Goal: Information Seeking & Learning: Learn about a topic

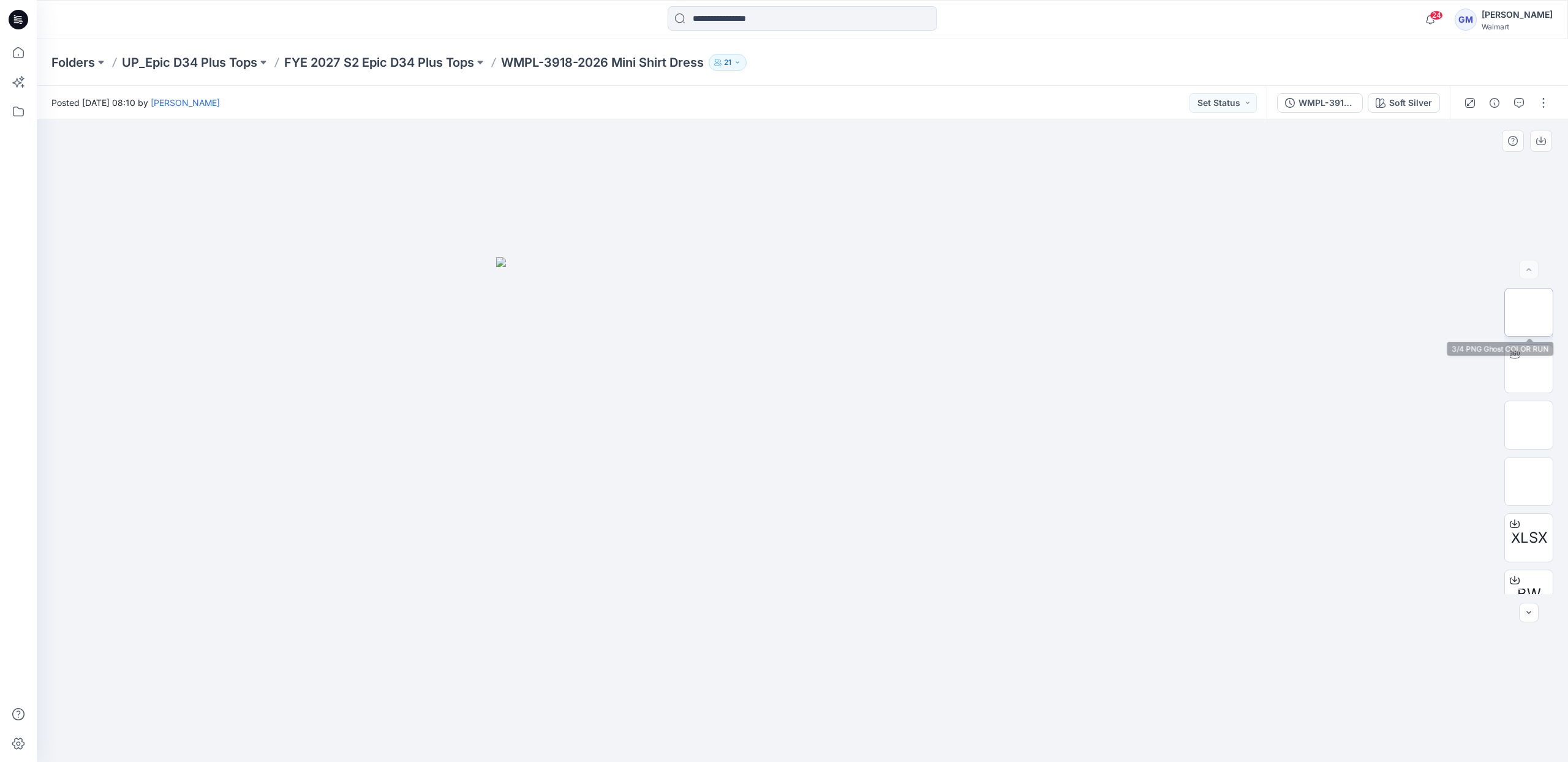
click at [1529, 312] on img at bounding box center [1529, 312] width 0 height 0
click at [1529, 425] on img at bounding box center [1529, 425] width 0 height 0
click at [1529, 481] on img at bounding box center [1529, 481] width 0 height 0
click at [1529, 369] on img at bounding box center [1529, 369] width 0 height 0
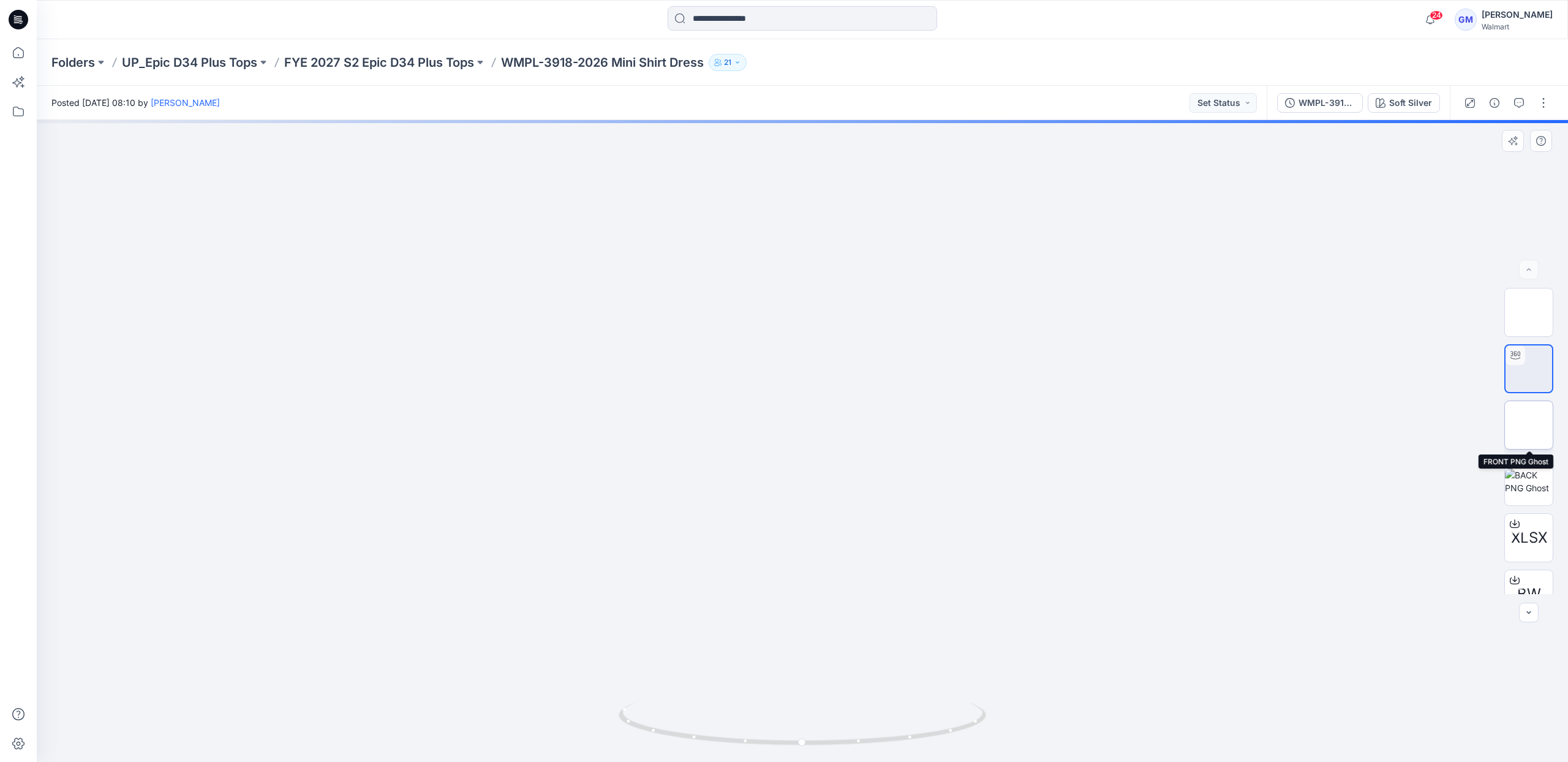
click at [1529, 425] on img at bounding box center [1529, 425] width 0 height 0
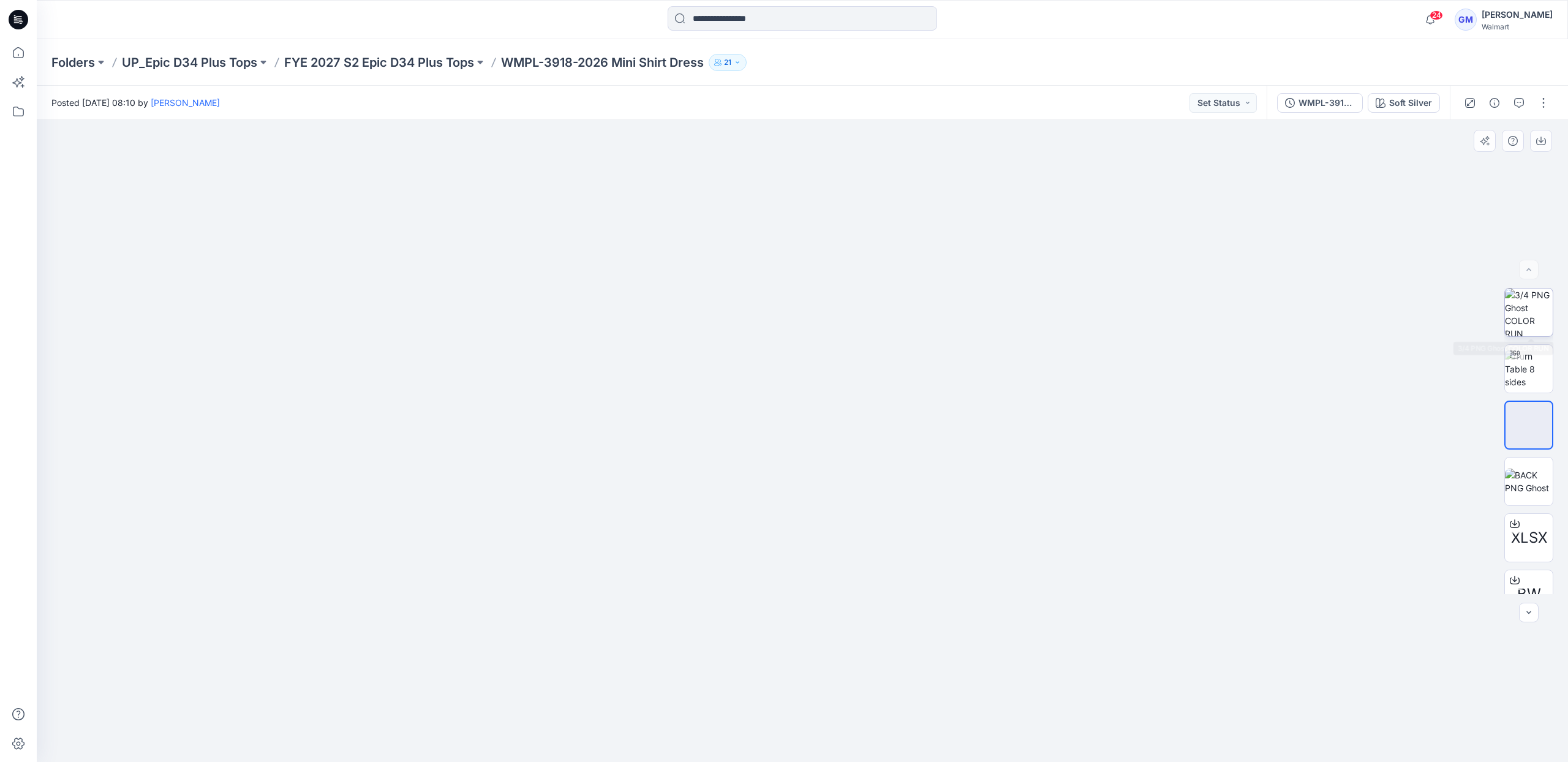
click at [1522, 317] on img at bounding box center [1529, 312] width 48 height 48
click at [1529, 312] on img at bounding box center [1529, 312] width 0 height 0
click at [1529, 425] on img at bounding box center [1529, 425] width 0 height 0
click at [1529, 312] on img at bounding box center [1529, 312] width 0 height 0
click at [433, 60] on p "FYE 2027 S2 Epic D34 Plus Tops" at bounding box center [379, 62] width 190 height 17
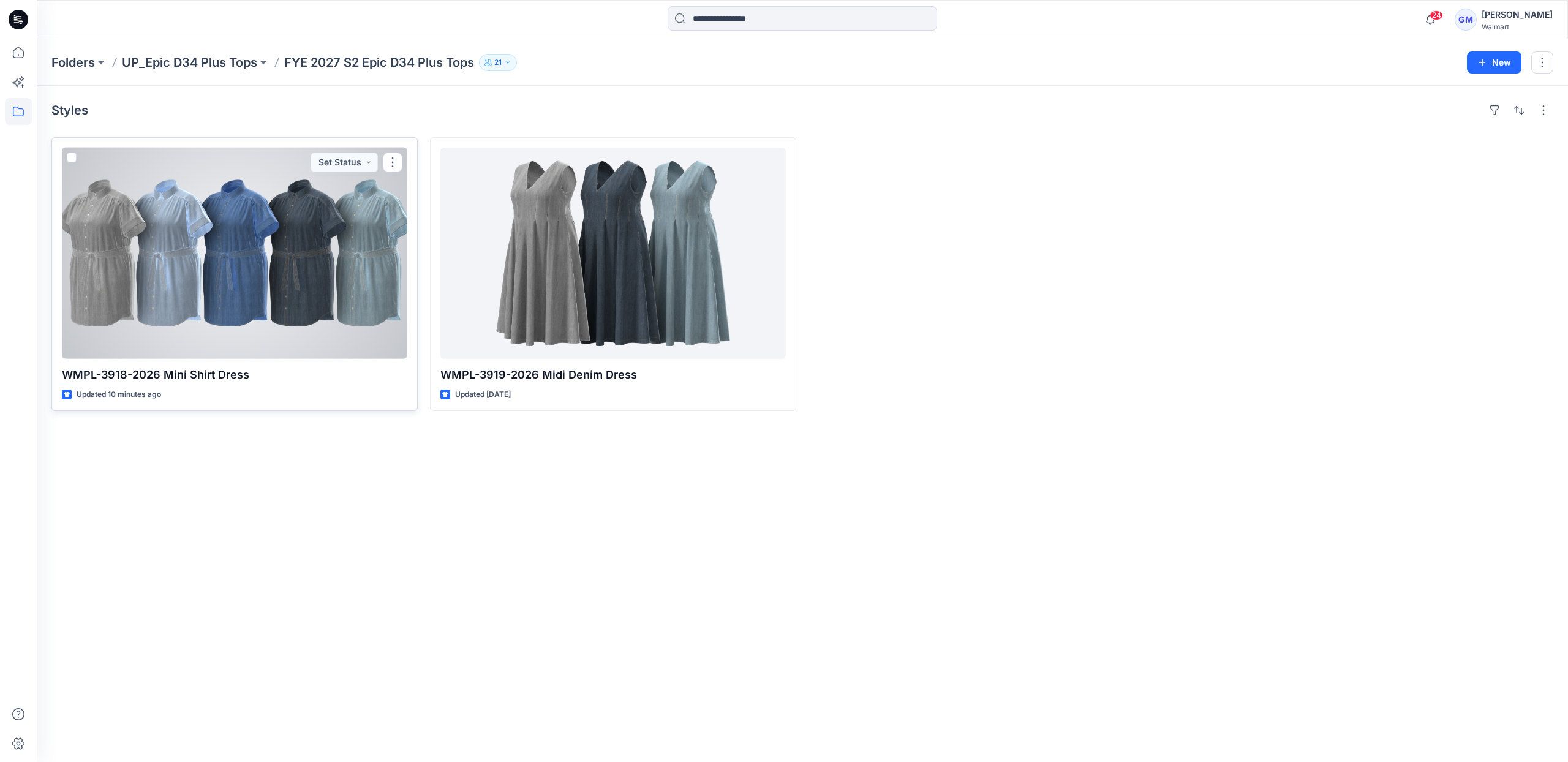
click at [215, 284] on div at bounding box center [234, 253] width 346 height 211
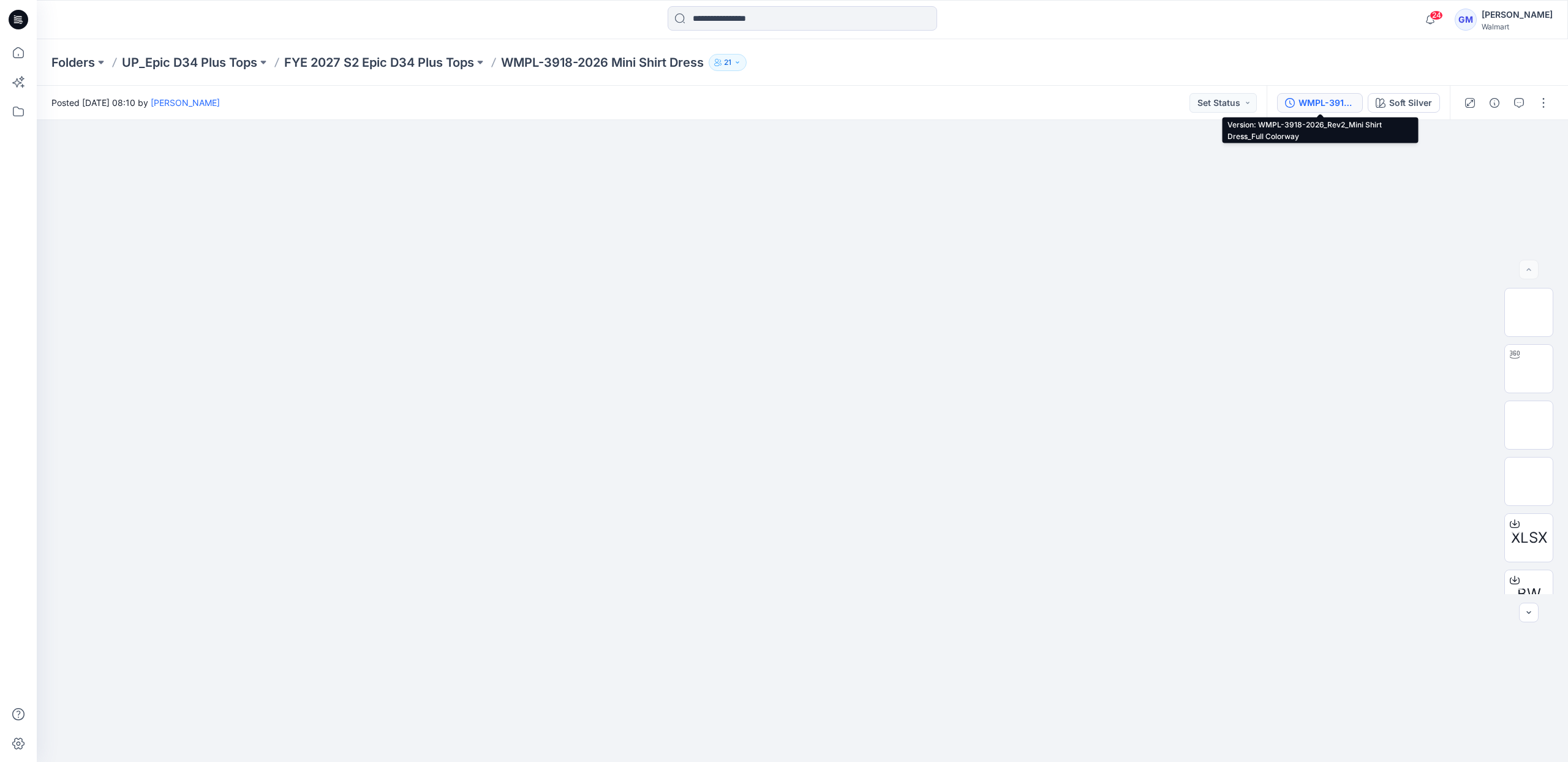
click at [1344, 99] on div "WMPL-3918-2026_Rev2_Mini Shirt Dress_Full Colorway" at bounding box center [1327, 103] width 56 height 14
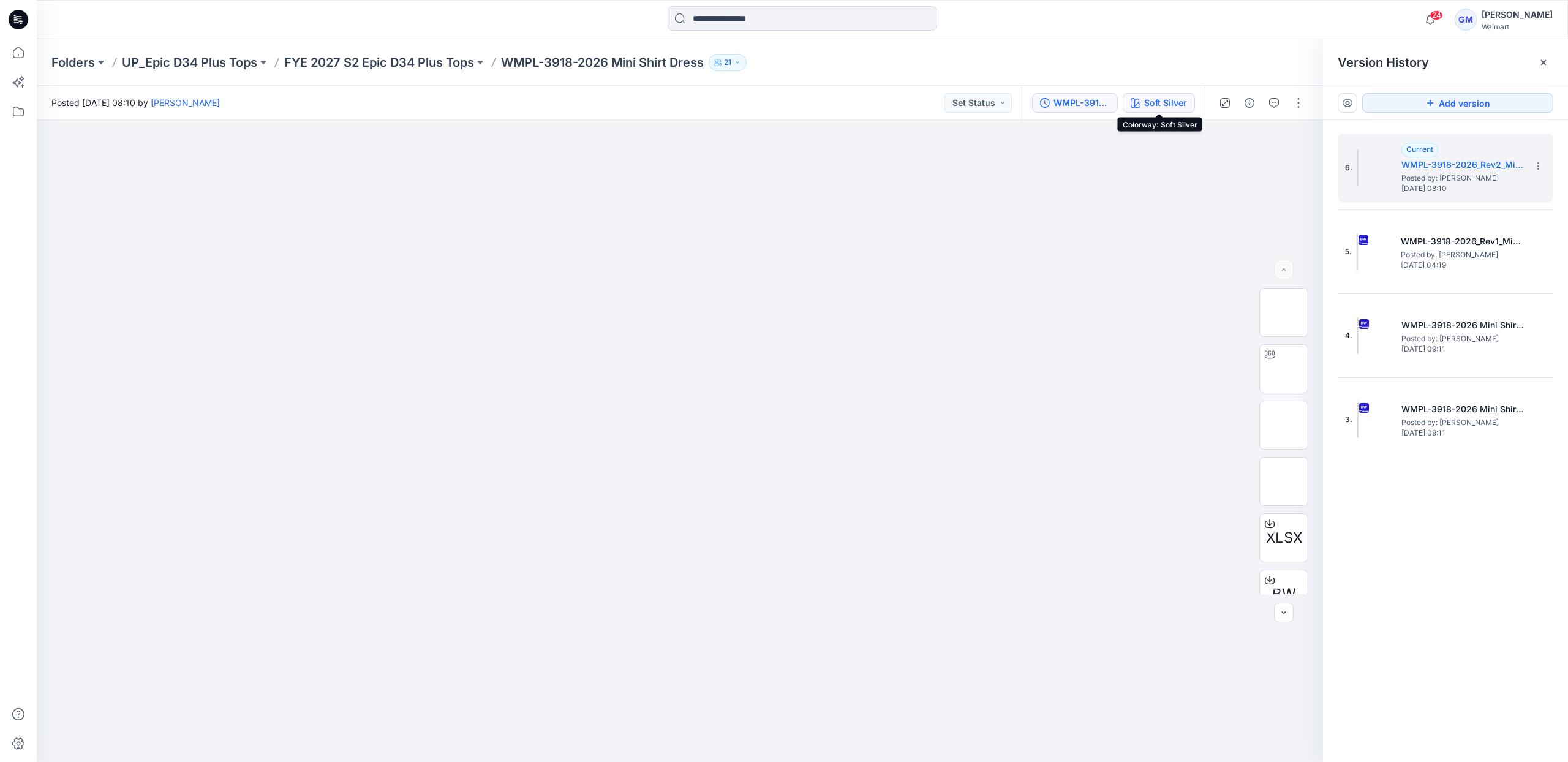
click at [1139, 95] on button "Soft Silver" at bounding box center [1159, 103] width 72 height 20
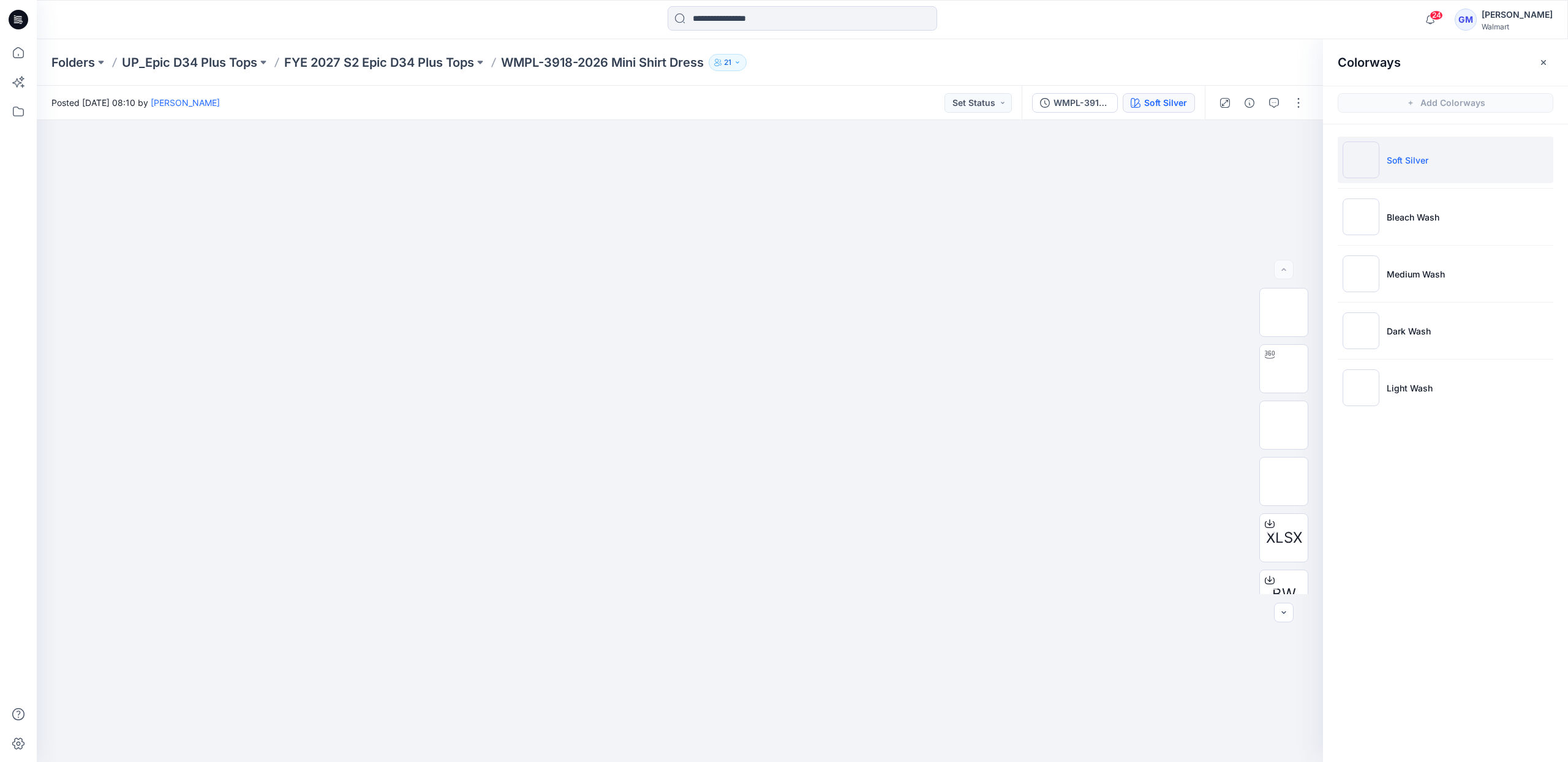
click at [1446, 242] on ul "Soft Silver Bleach Wash Medium Wash Dark Wash Light Wash" at bounding box center [1445, 273] width 245 height 299
click at [1445, 224] on li "Bleach Wash" at bounding box center [1446, 217] width 216 height 47
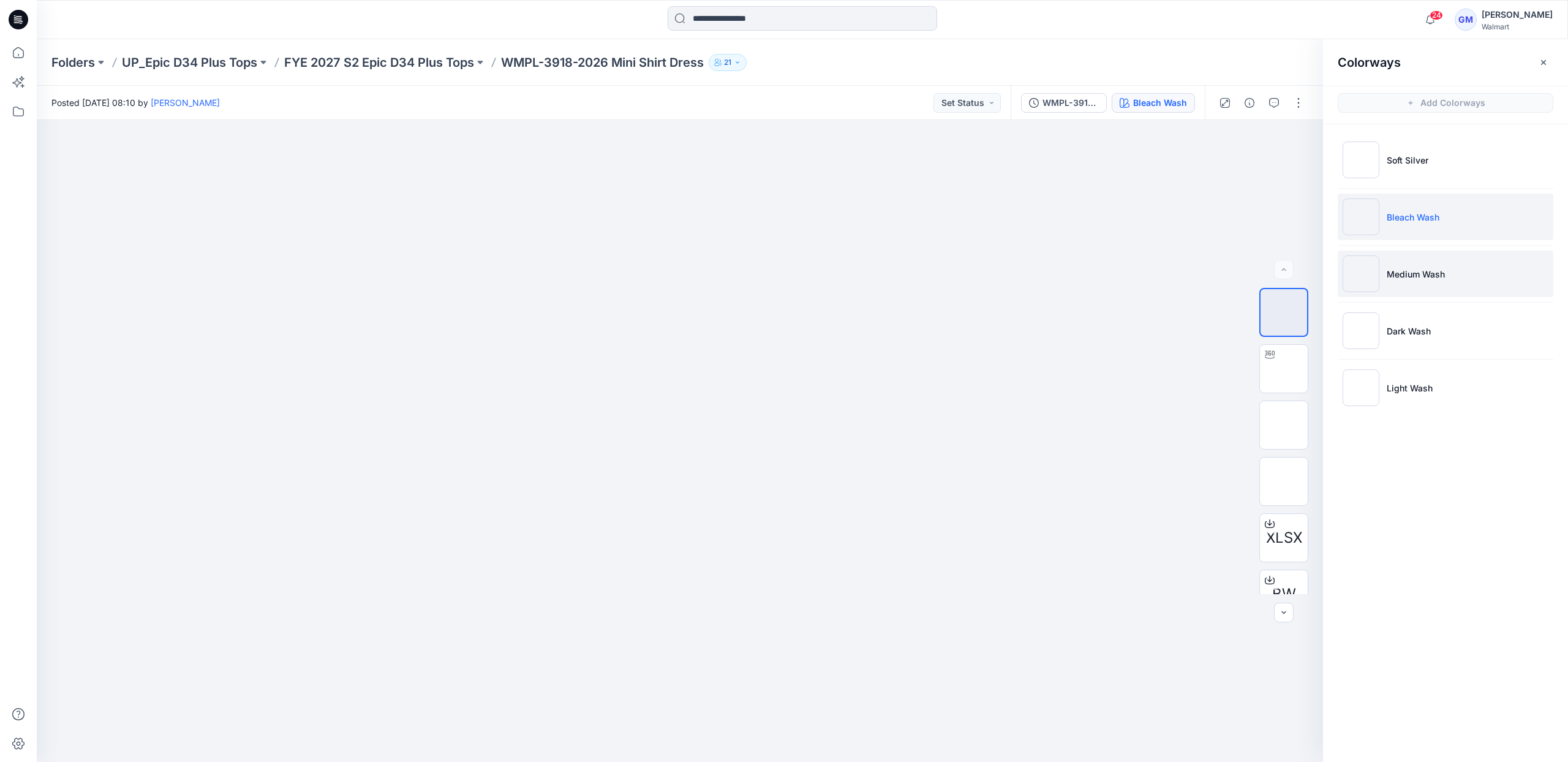
click at [1440, 270] on p "Medium Wash" at bounding box center [1416, 273] width 58 height 13
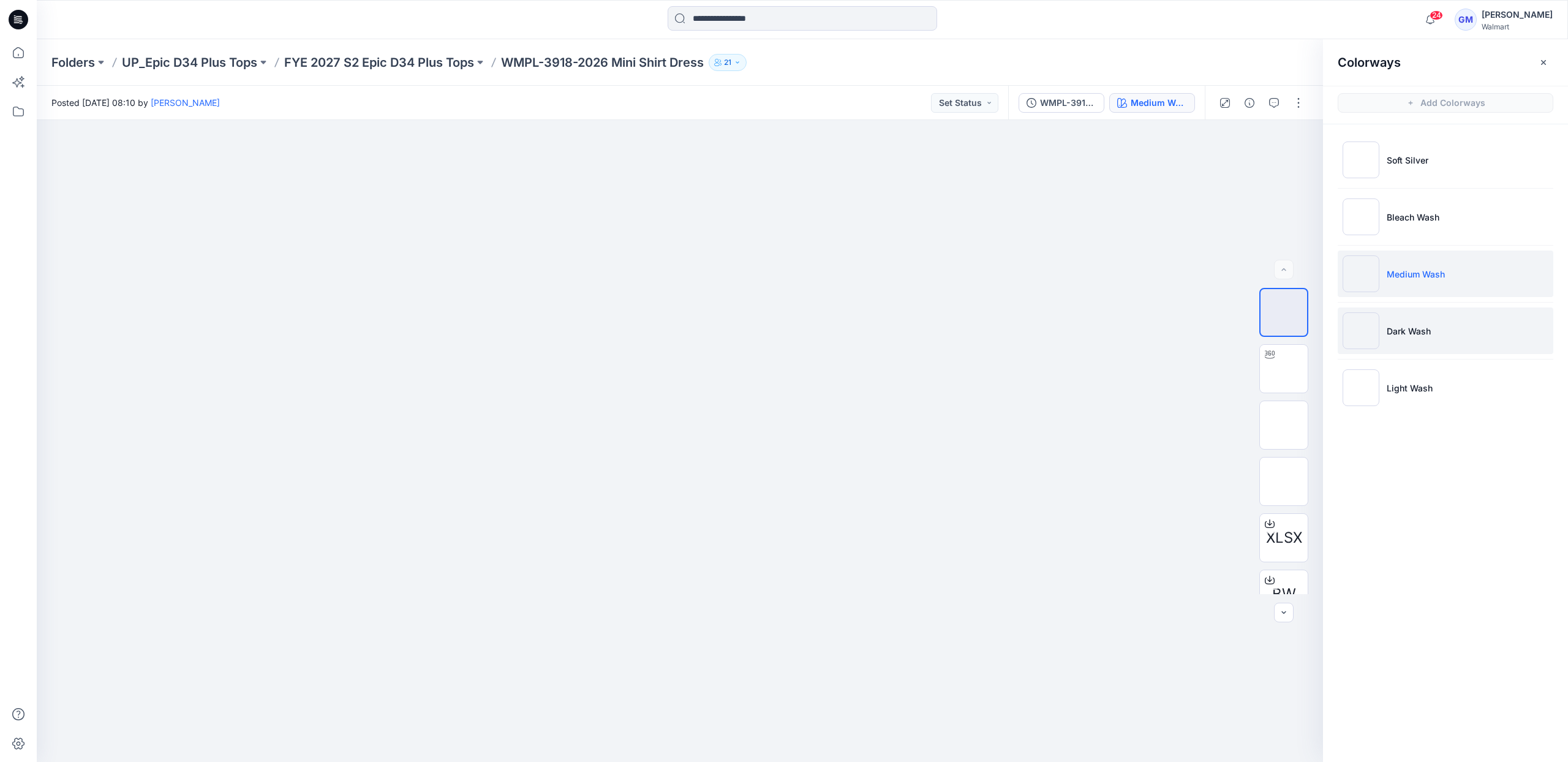
click at [1400, 334] on p "Dark Wash" at bounding box center [1409, 331] width 44 height 13
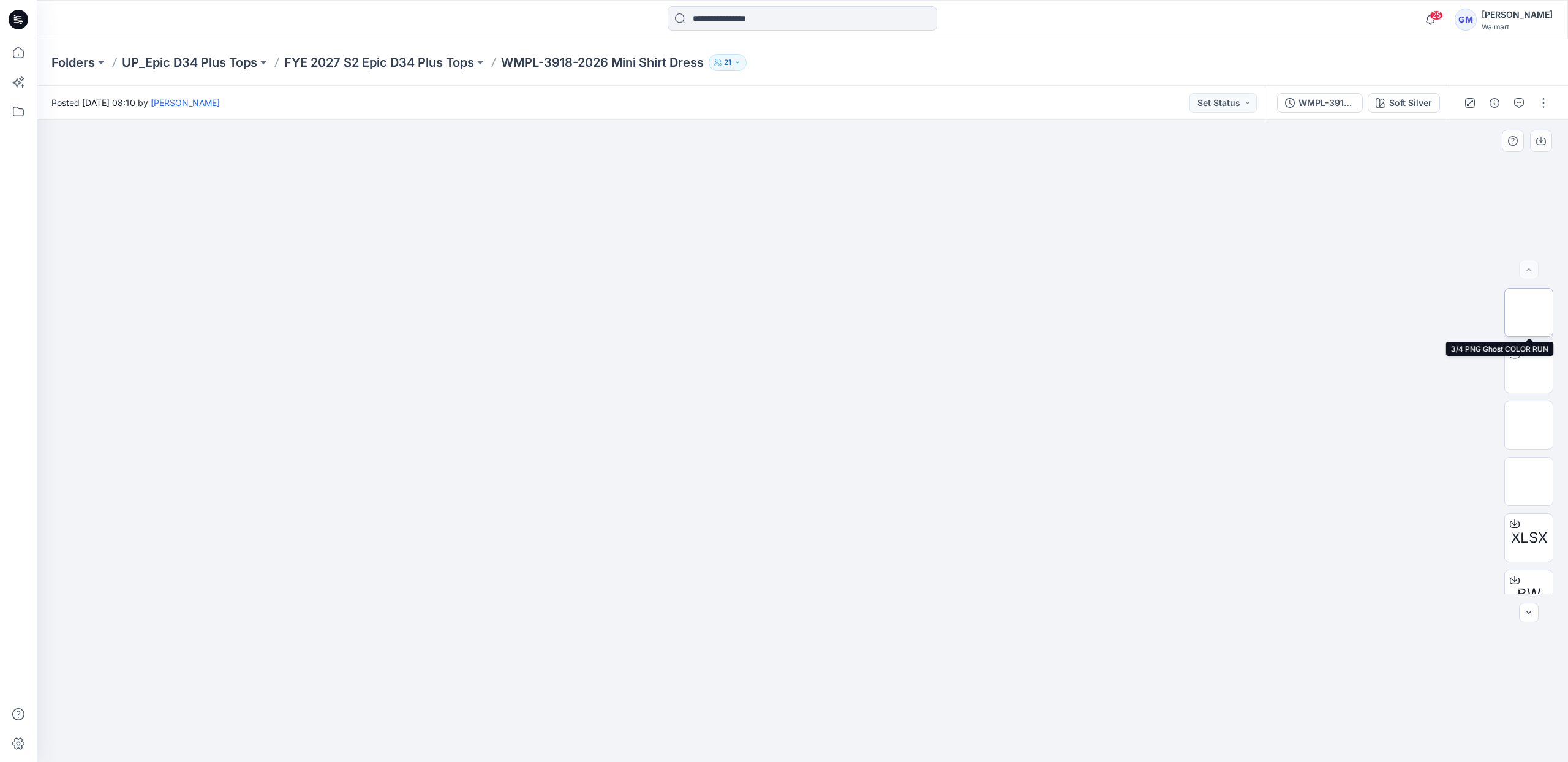
click at [1529, 312] on img at bounding box center [1529, 312] width 0 height 0
